Goal: Information Seeking & Learning: Check status

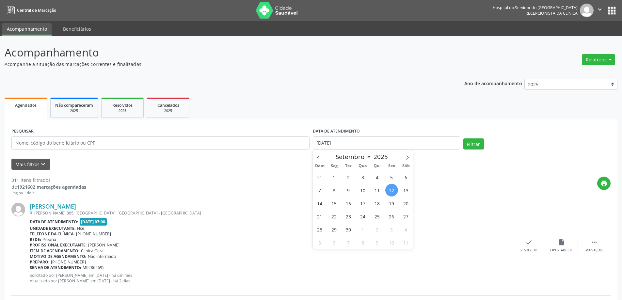
select select "8"
click at [356, 144] on input "[DATE]" at bounding box center [386, 142] width 147 height 13
click at [398, 187] on div "31 1 2 3 4 5 6 7 8 9 10 11 12 13 14 15 16 17 18 19 20 21 22 23 24 25 26 27 28 2…" at bounding box center [363, 209] width 101 height 78
click at [392, 188] on span "12" at bounding box center [391, 190] width 13 height 13
type input "[DATE]"
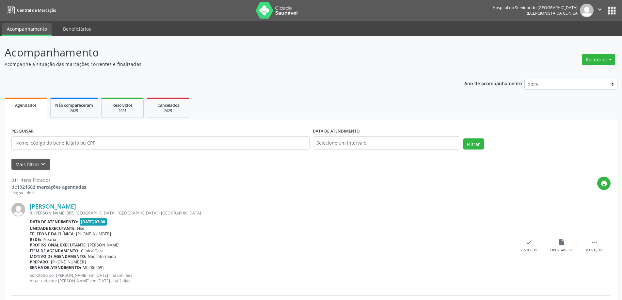
click at [395, 110] on ul "Agendados Não compareceram 2025 Resolvidos 2025 Cancelados 2025" at bounding box center [311, 107] width 613 height 23
click at [213, 140] on input "text" at bounding box center [160, 142] width 298 height 13
click at [463, 138] on button "Filtrar" at bounding box center [473, 143] width 21 height 11
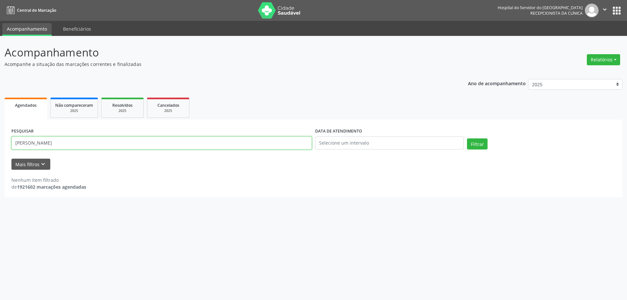
click at [93, 147] on input "[PERSON_NAME]" at bounding box center [161, 142] width 300 height 13
click at [467, 138] on button "Filtrar" at bounding box center [477, 143] width 21 height 11
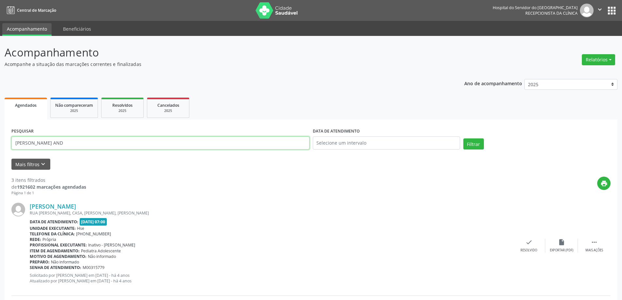
click at [59, 143] on input "[PERSON_NAME] AND" at bounding box center [160, 142] width 298 height 13
type input "[PERSON_NAME]"
click at [469, 145] on button "Filtrar" at bounding box center [473, 143] width 21 height 11
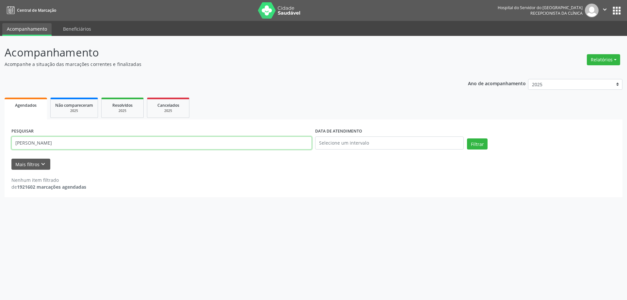
drag, startPoint x: 80, startPoint y: 144, endPoint x: 0, endPoint y: 148, distance: 80.1
click at [0, 148] on div "Acompanhamento Acompanhe a situação das marcações correntes e finalizadas Relat…" at bounding box center [313, 168] width 627 height 264
click at [131, 100] on link "Resolvidos 2025" at bounding box center [122, 108] width 42 height 20
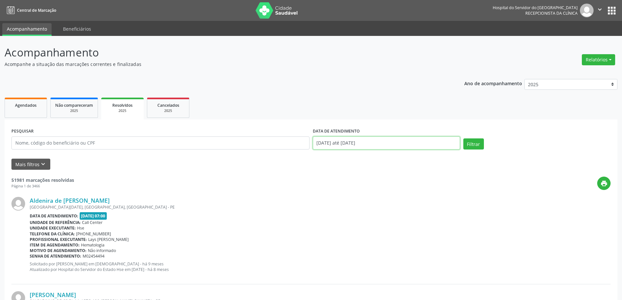
click at [380, 141] on input "[DATE] até [DATE]" at bounding box center [386, 142] width 147 height 13
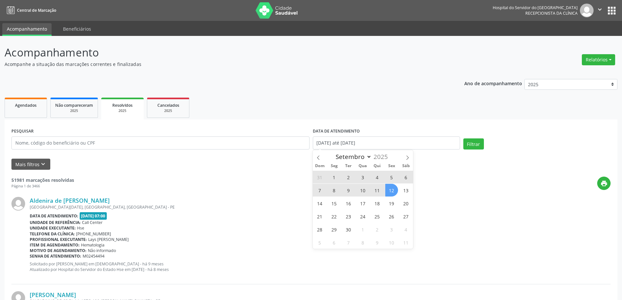
click at [391, 185] on span "12" at bounding box center [391, 190] width 13 height 13
type input "[DATE]"
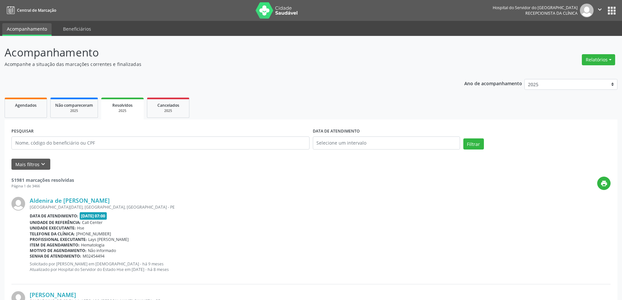
click at [378, 102] on ul "Agendados Não compareceram 2025 Resolvidos 2025 Cancelados 2025" at bounding box center [311, 107] width 613 height 23
click at [84, 147] on input "text" at bounding box center [160, 142] width 298 height 13
paste input "[PERSON_NAME]"
click at [472, 147] on button "Filtrar" at bounding box center [473, 143] width 21 height 11
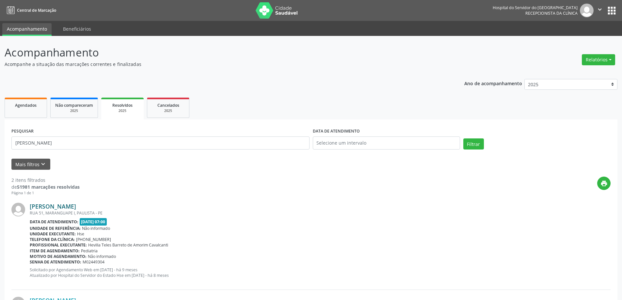
click at [68, 207] on link "[PERSON_NAME]" at bounding box center [53, 206] width 46 height 7
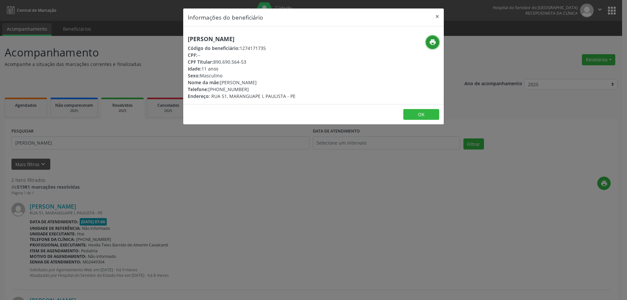
click at [432, 44] on icon "print" at bounding box center [432, 42] width 7 height 7
click at [439, 15] on button "×" at bounding box center [436, 16] width 13 height 16
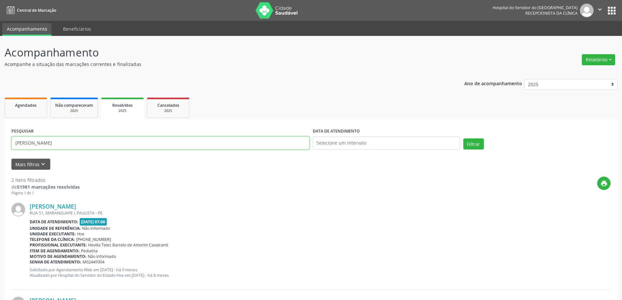
drag, startPoint x: 58, startPoint y: 141, endPoint x: 0, endPoint y: 143, distance: 57.8
click at [0, 143] on div "Acompanhamento Acompanhe a situação das marcações correntes e finalizadas Relat…" at bounding box center [311, 215] width 622 height 359
click at [463, 138] on button "Filtrar" at bounding box center [473, 143] width 21 height 11
click at [76, 204] on link "[PERSON_NAME]" at bounding box center [53, 206] width 46 height 7
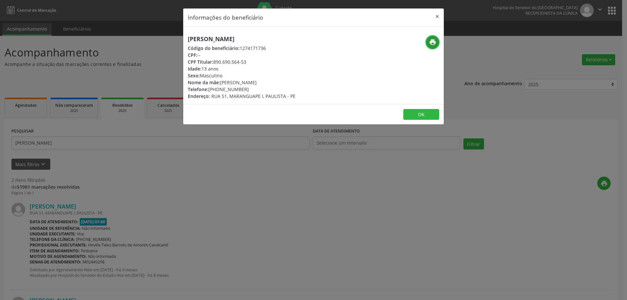
click at [431, 36] on button "print" at bounding box center [432, 42] width 13 height 13
click at [439, 17] on button "×" at bounding box center [436, 16] width 13 height 16
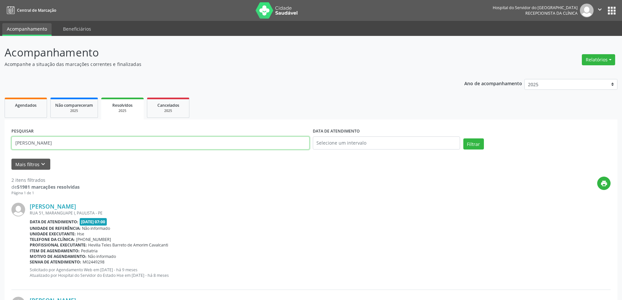
drag, startPoint x: 92, startPoint y: 141, endPoint x: 0, endPoint y: 148, distance: 92.0
click at [0, 148] on div "Acompanhamento Acompanhe a situação das marcações correntes e finalizadas Relat…" at bounding box center [311, 215] width 622 height 359
click at [463, 138] on button "Filtrar" at bounding box center [473, 143] width 21 height 11
click at [108, 206] on link "[PERSON_NAME] Helloyza [PERSON_NAME]" at bounding box center [89, 206] width 119 height 7
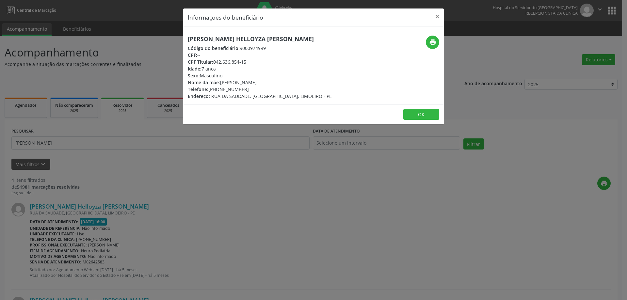
click at [424, 42] on div "print" at bounding box center [400, 42] width 78 height 13
click at [430, 42] on icon "print" at bounding box center [432, 42] width 7 height 7
click at [440, 17] on button "×" at bounding box center [436, 16] width 13 height 16
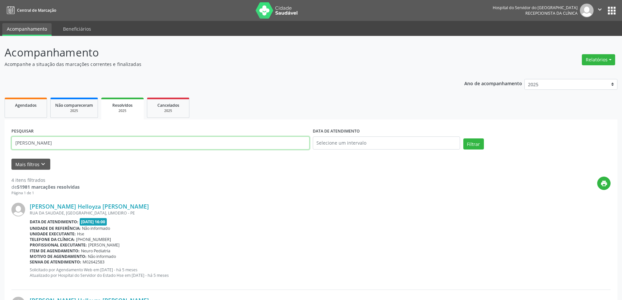
drag, startPoint x: 51, startPoint y: 137, endPoint x: 0, endPoint y: 146, distance: 51.9
click at [463, 138] on button "Filtrar" at bounding box center [473, 143] width 21 height 11
click at [65, 208] on link "[PERSON_NAME]" at bounding box center [53, 206] width 46 height 7
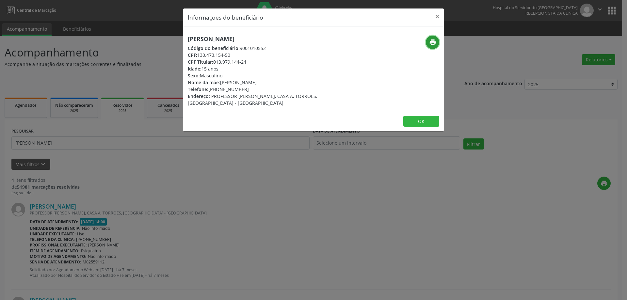
click at [430, 44] on icon "print" at bounding box center [432, 42] width 7 height 7
click at [440, 13] on button "×" at bounding box center [436, 16] width 13 height 16
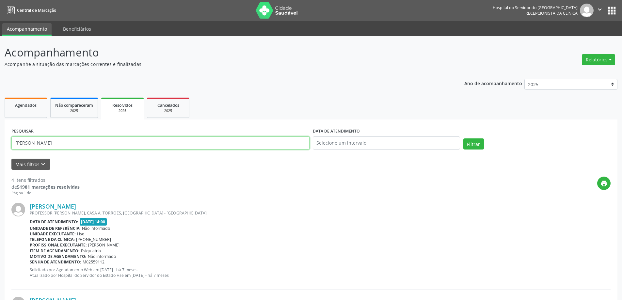
drag, startPoint x: 86, startPoint y: 144, endPoint x: 0, endPoint y: 143, distance: 86.2
type input "[PERSON_NAME] [PERSON_NAME]"
click at [463, 138] on button "Filtrar" at bounding box center [473, 143] width 21 height 11
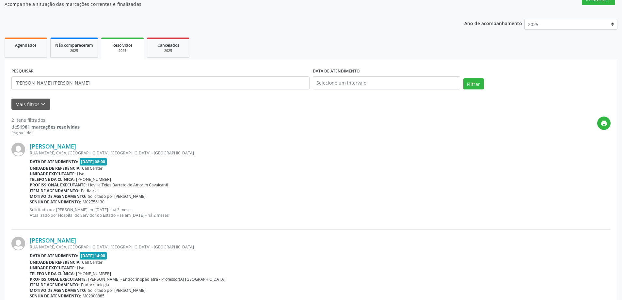
scroll to position [95, 0]
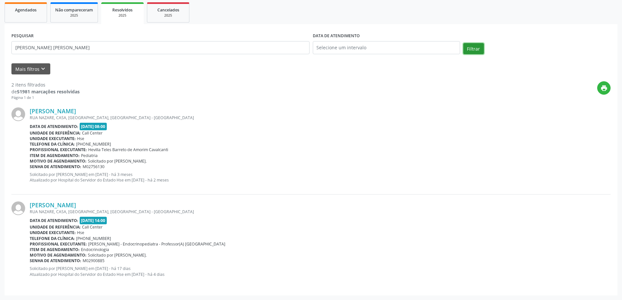
click at [480, 51] on button "Filtrar" at bounding box center [473, 48] width 21 height 11
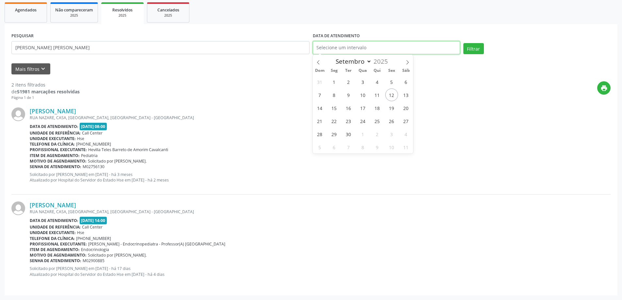
click at [414, 43] on input "text" at bounding box center [386, 47] width 147 height 13
click at [518, 47] on div "Filtrar" at bounding box center [536, 51] width 150 height 16
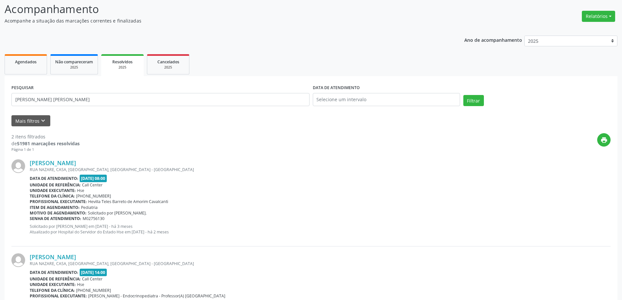
scroll to position [0, 0]
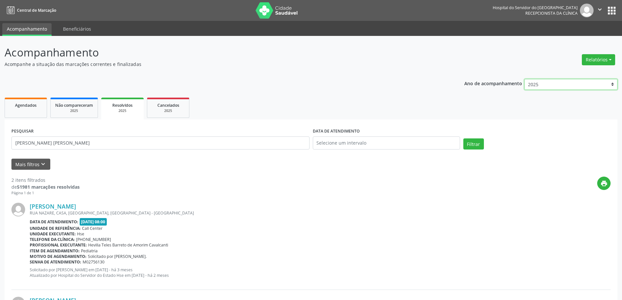
click at [560, 82] on select "2025 2024 2023 2022 2021" at bounding box center [570, 84] width 93 height 11
select select "2024"
click at [527, 79] on select "2025 2024 2023 2022 2021" at bounding box center [570, 84] width 93 height 11
select select "11"
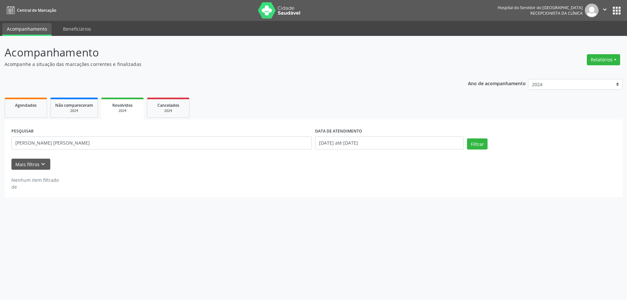
drag, startPoint x: 487, startPoint y: 144, endPoint x: 455, endPoint y: 146, distance: 31.7
click at [485, 144] on div "Filtrar" at bounding box center [541, 146] width 152 height 16
click at [417, 142] on input "[DATE] até [DATE]" at bounding box center [389, 142] width 149 height 13
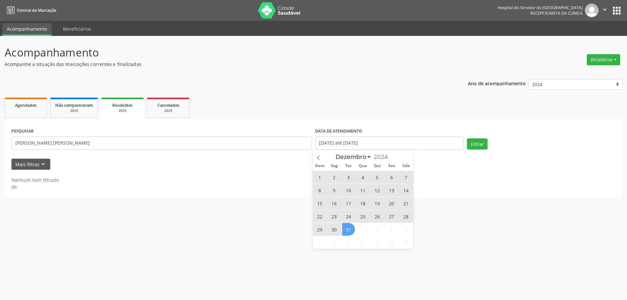
click at [349, 227] on span "31" at bounding box center [348, 229] width 13 height 13
type input "[DATE]"
click at [377, 118] on ul "Agendados Não compareceram 2024 Resolvidos 2024 Cancelados 2024" at bounding box center [314, 107] width 618 height 23
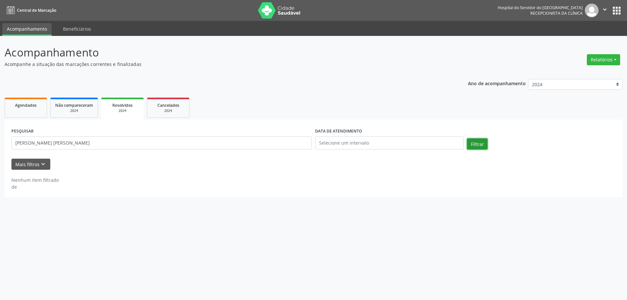
click at [482, 145] on button "Filtrar" at bounding box center [477, 143] width 21 height 11
click at [573, 90] on div "Ano de acompanhamento 2025 2024 2023 2022 2021" at bounding box center [545, 85] width 154 height 22
click at [553, 86] on select "2025 2024 2023 2022 2021" at bounding box center [575, 84] width 94 height 11
select select "2025"
click at [528, 79] on select "2025 2024 2023 2022 2021" at bounding box center [575, 84] width 94 height 11
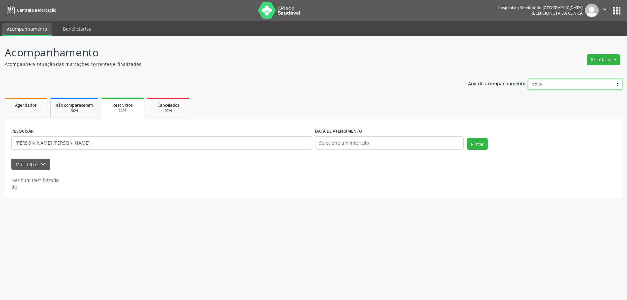
select select "8"
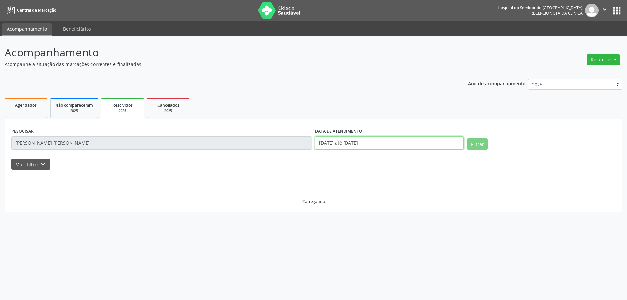
click at [390, 147] on input "[DATE] até [DATE]" at bounding box center [389, 142] width 149 height 13
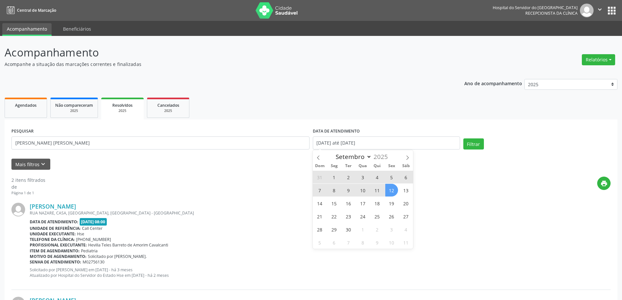
drag, startPoint x: 391, startPoint y: 193, endPoint x: 397, endPoint y: 170, distance: 23.7
click at [390, 189] on span "12" at bounding box center [391, 190] width 13 height 13
type input "[DATE]"
click at [403, 107] on ul "Agendados Não compareceram 2025 Resolvidos 2025 Cancelados 2025" at bounding box center [311, 107] width 613 height 23
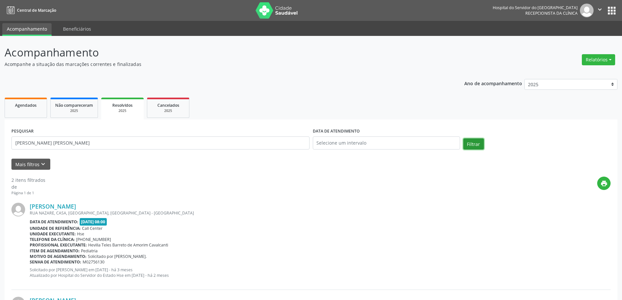
click at [479, 142] on button "Filtrar" at bounding box center [473, 143] width 21 height 11
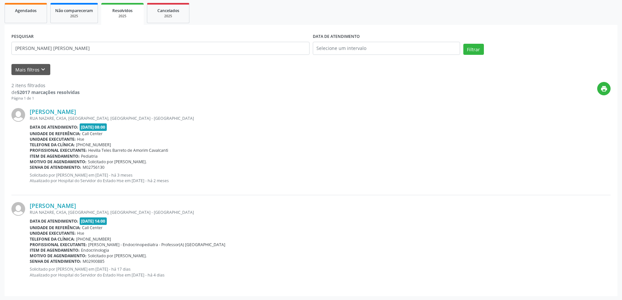
scroll to position [95, 0]
drag, startPoint x: 150, startPoint y: 173, endPoint x: 161, endPoint y: 170, distance: 11.2
click at [161, 170] on div "[PERSON_NAME] [GEOGRAPHIC_DATA], CASA, [GEOGRAPHIC_DATA], [GEOGRAPHIC_DATA] - […" at bounding box center [320, 147] width 581 height 80
click at [40, 15] on link "Agendados" at bounding box center [26, 12] width 42 height 20
select select "8"
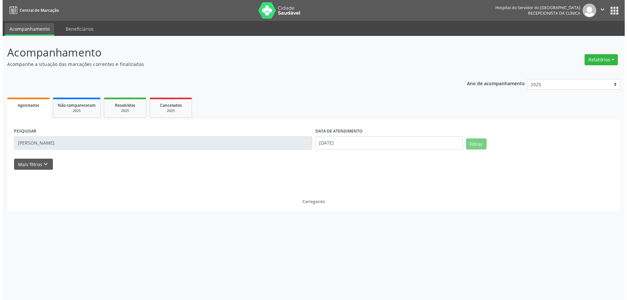
scroll to position [0, 0]
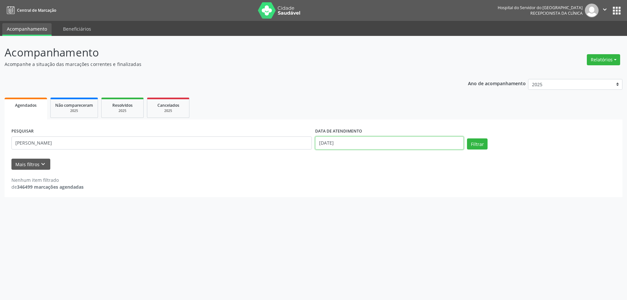
click at [370, 145] on input "[DATE]" at bounding box center [389, 142] width 149 height 13
click at [390, 185] on span "12" at bounding box center [391, 190] width 13 height 13
type input "[DATE]"
click at [407, 106] on ul "Agendados Não compareceram 2025 Resolvidos 2025 Cancelados 2025" at bounding box center [314, 107] width 618 height 23
click at [479, 146] on button "Filtrar" at bounding box center [477, 143] width 21 height 11
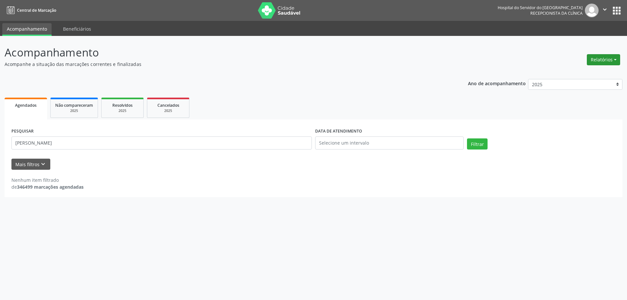
click at [600, 61] on button "Relatórios" at bounding box center [602, 59] width 33 height 11
click at [574, 73] on link "Agendamentos" at bounding box center [585, 73] width 70 height 9
select select "8"
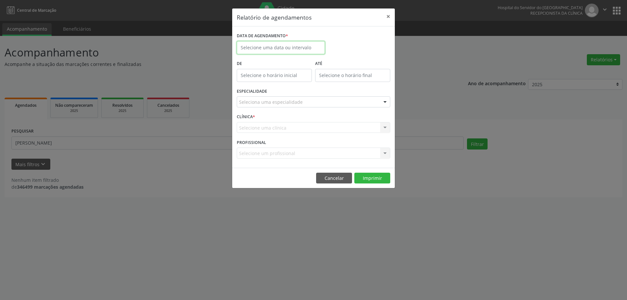
click at [252, 47] on input "text" at bounding box center [281, 47] width 88 height 13
click at [388, 15] on button "×" at bounding box center [388, 16] width 13 height 16
